Goal: Information Seeking & Learning: Learn about a topic

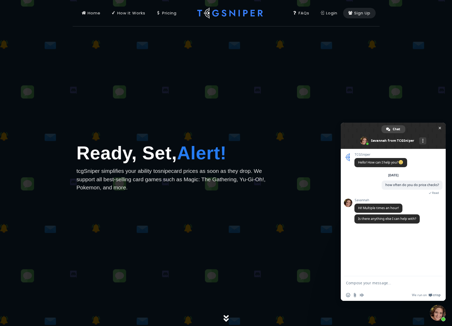
click at [159, 13] on icon at bounding box center [158, 13] width 4 height 6
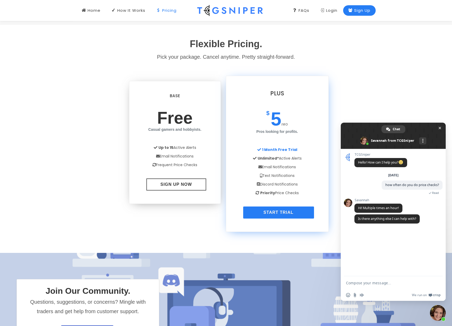
scroll to position [492, 0]
click at [99, 152] on div "Base Free Casual gamers and hobbyists. Up to 15 Active Alerts Email Notificatio…" at bounding box center [226, 154] width 307 height 156
click at [87, 156] on div "Base Free Casual gamers and hobbyists. Up to 15 Active Alerts Email Notificatio…" at bounding box center [226, 154] width 307 height 156
click at [89, 153] on div "Base Free Casual gamers and hobbyists. Up to 15 Active Alerts Email Notificatio…" at bounding box center [226, 154] width 307 height 156
click at [63, 210] on div "How It Works. Price drop alerts for [DOMAIN_NAME] listings. Provide a listing U…" at bounding box center [226, 198] width 452 height 738
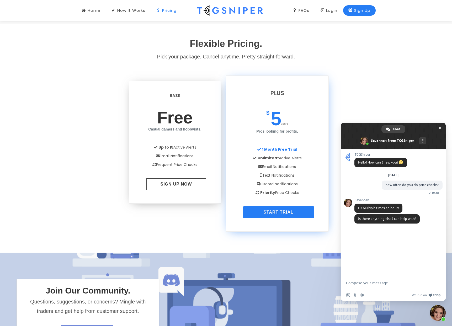
click at [96, 151] on div "Base Free Casual gamers and hobbyists. Up to 15 Active Alerts Email Notificatio…" at bounding box center [226, 154] width 307 height 156
click at [79, 183] on div "Base Free Casual gamers and hobbyists. Up to 15 Active Alerts Email Notificatio…" at bounding box center [226, 154] width 307 height 156
click at [80, 209] on div "Base Free Casual gamers and hobbyists. Up to 15 Active Alerts Email Notificatio…" at bounding box center [226, 154] width 307 height 156
click at [50, 226] on div "How It Works. Price drop alerts for [DOMAIN_NAME] listings. Provide a listing U…" at bounding box center [226, 198] width 452 height 738
